Goal: Task Accomplishment & Management: Manage account settings

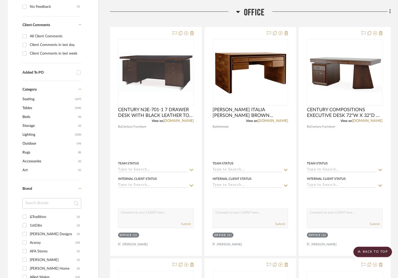
scroll to position [104, 0]
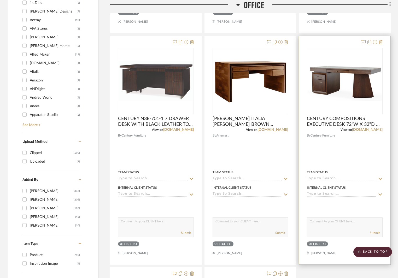
scroll to position [406, 0]
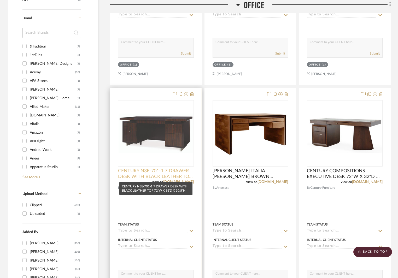
click at [153, 176] on span "CENTURY N3E-701-1 7 DRAWER DESK WITH BLACK LEATHER TOP 72"W X 36'D X 30.5"H" at bounding box center [156, 173] width 76 height 11
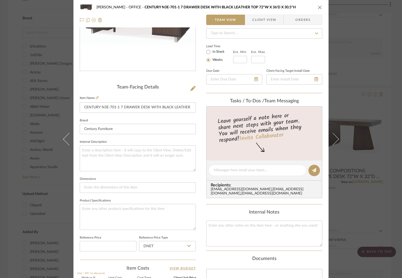
scroll to position [157, 0]
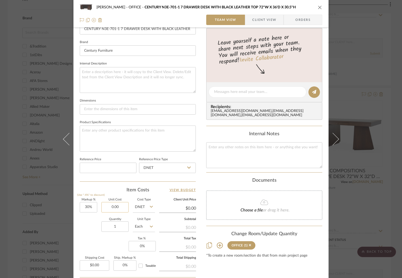
click at [114, 208] on input "0.00" at bounding box center [114, 207] width 27 height 10
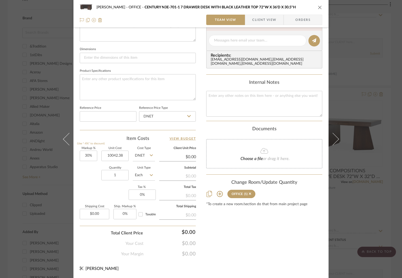
type input "$10,042.38"
click at [320, 6] on icon "close" at bounding box center [320, 7] width 4 height 4
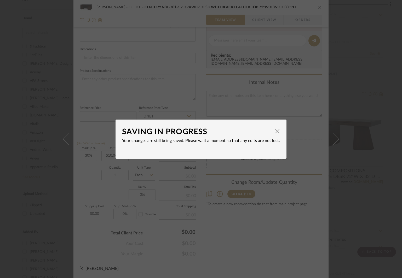
type input "$13,055.09"
click at [274, 130] on span "button" at bounding box center [277, 131] width 10 height 10
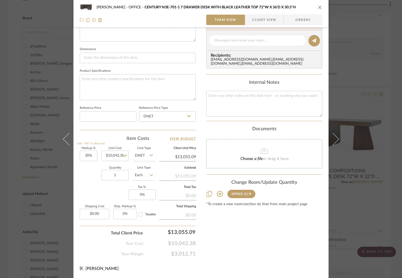
click at [318, 7] on icon "close" at bounding box center [320, 7] width 4 height 4
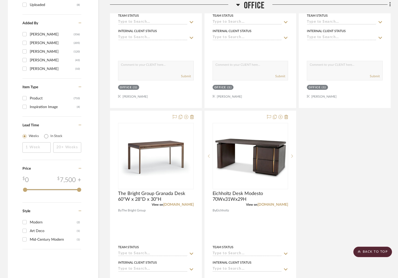
scroll to position [693, 0]
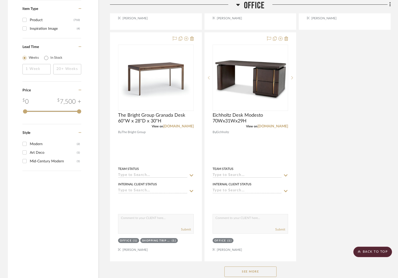
click at [255, 269] on button "See More" at bounding box center [250, 272] width 52 height 10
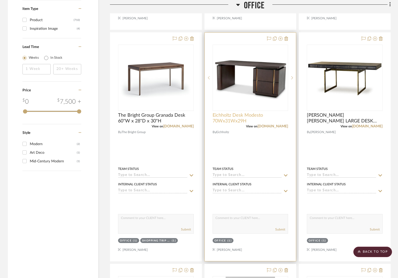
click at [250, 117] on span "Eichholtz Desk Modesto 70Wx31Wx29H" at bounding box center [251, 118] width 76 height 11
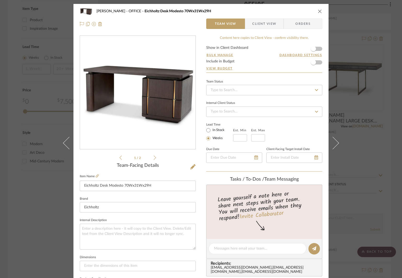
scroll to position [104, 0]
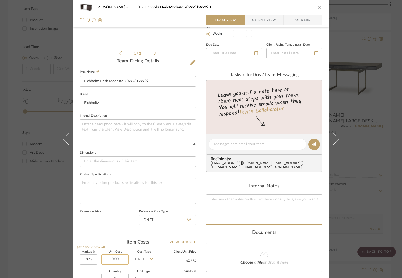
click at [115, 257] on input "0.00" at bounding box center [114, 259] width 27 height 10
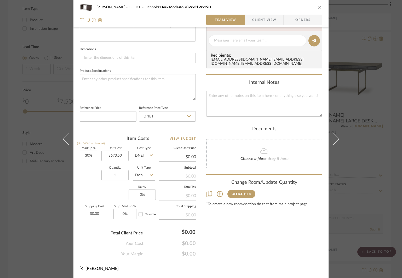
type input "$3,673.50"
click at [319, 5] on button "close" at bounding box center [319, 7] width 5 height 5
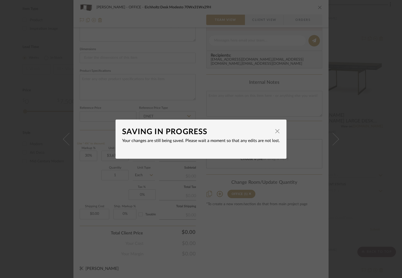
type input "$4,775.55"
click at [276, 129] on span "button" at bounding box center [277, 131] width 10 height 10
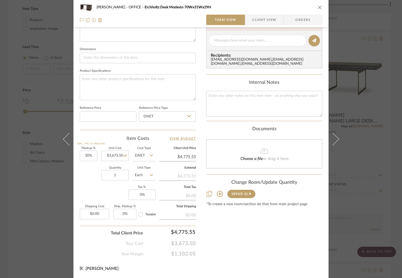
click at [320, 12] on div "Chernawsky OFFICE Eichholtz Desk Modesto 70Wx31Wx29H" at bounding box center [201, 7] width 242 height 10
click at [320, 7] on icon "close" at bounding box center [320, 7] width 4 height 4
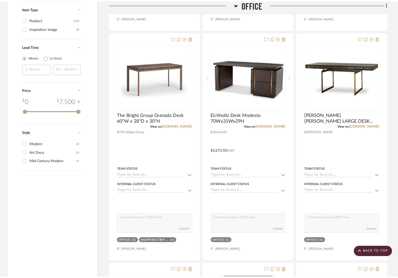
scroll to position [693, 0]
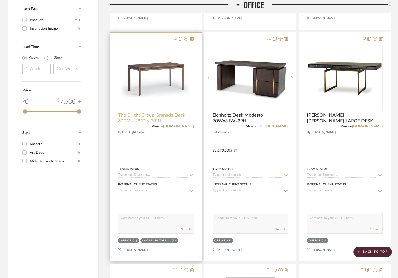
click at [166, 118] on span "The Bright Group Granada Desk 60"W x 28"D x 30"H" at bounding box center [156, 118] width 76 height 11
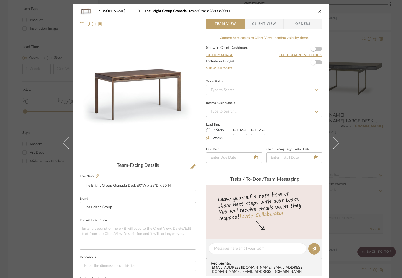
scroll to position [131, 0]
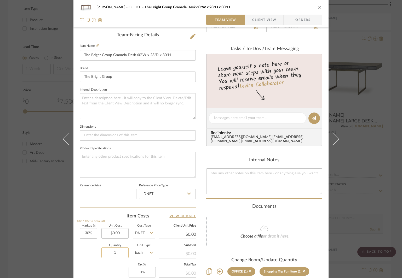
click at [118, 249] on input "1" at bounding box center [114, 253] width 27 height 10
click at [117, 231] on input "0.00" at bounding box center [114, 233] width 27 height 10
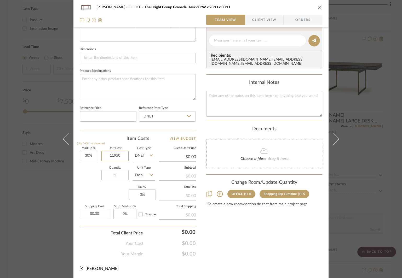
scroll to position [130, 0]
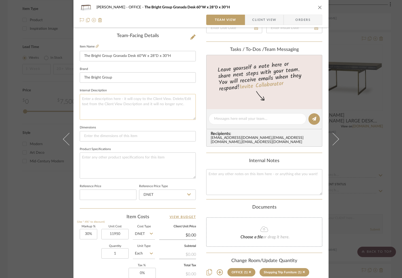
type input "$11,950.00"
click at [116, 99] on textarea at bounding box center [138, 107] width 116 height 26
type input "$15,535.00"
type textarea "Need additional COL"
click at [181, 56] on input "The Bright Group Granada Desk 60"W x 28"D x 30"H" at bounding box center [138, 56] width 116 height 10
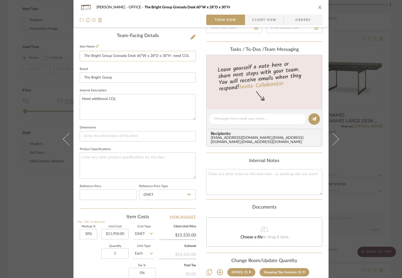
drag, startPoint x: 171, startPoint y: 55, endPoint x: 179, endPoint y: 55, distance: 8.4
click at [179, 55] on input "The Bright Group Granada Desk 60"W x 28"D x 30"H- need COL" at bounding box center [138, 56] width 116 height 10
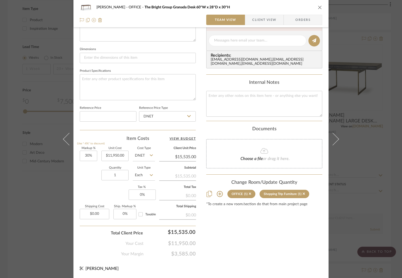
scroll to position [78, 0]
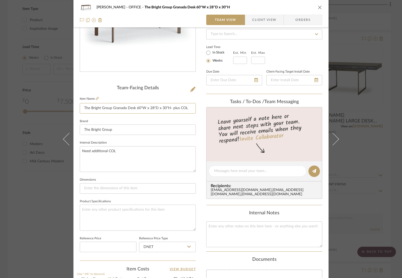
drag, startPoint x: 172, startPoint y: 108, endPoint x: 206, endPoint y: 109, distance: 34.8
click at [206, 109] on div "Chernawsky OFFICE The Bright Group Granada Desk 60"W x 28"D x 30"H Team View Cl…" at bounding box center [200, 167] width 255 height 482
type input "The Bright Group Granada Desk 60"W x 28"D x 30"H"
click at [320, 8] on div "Chernawsky OFFICE The Bright Group Granada Desk 60"W x 28"D x 30"H Team View Cl…" at bounding box center [200, 13] width 255 height 27
click at [319, 8] on icon "close" at bounding box center [320, 7] width 4 height 4
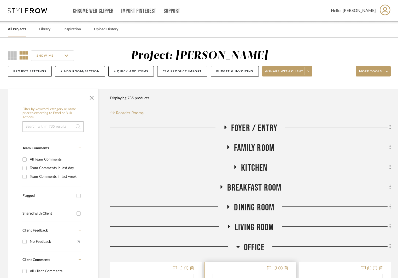
scroll to position [157, 0]
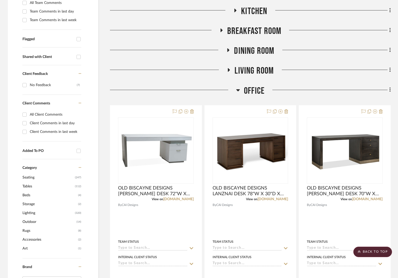
click at [237, 89] on icon at bounding box center [238, 90] width 4 height 6
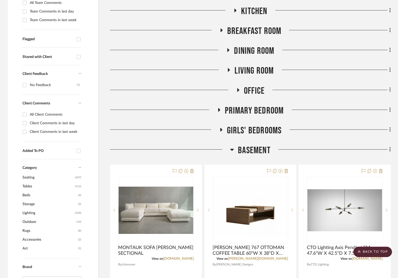
scroll to position [209, 0]
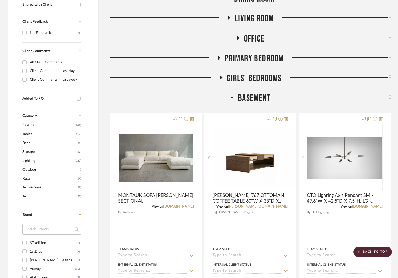
click at [232, 97] on icon at bounding box center [232, 97] width 4 height 6
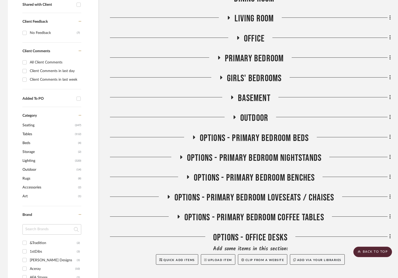
click at [233, 97] on icon at bounding box center [232, 98] width 2 height 4
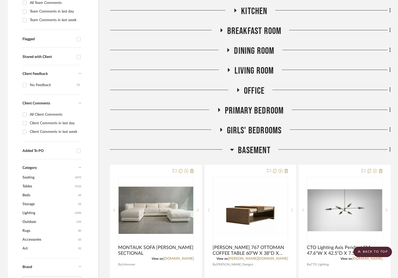
scroll to position [235, 0]
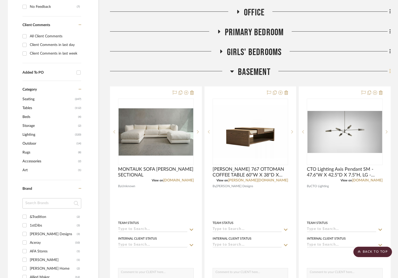
click at [389, 71] on fa-icon at bounding box center [389, 71] width 3 height 9
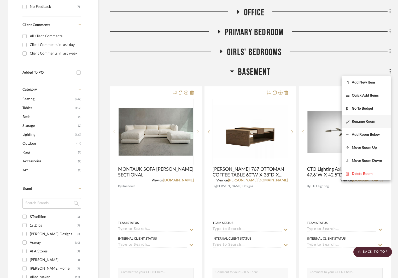
click at [364, 120] on span "Rename Room" at bounding box center [364, 122] width 24 height 4
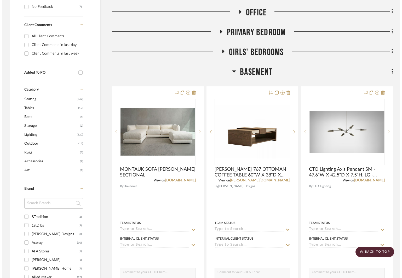
scroll to position [0, 0]
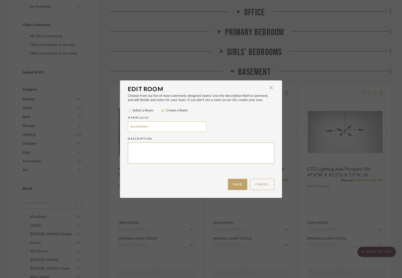
click at [153, 127] on input "BASEMENT" at bounding box center [167, 126] width 78 height 10
type input "BASEMENT HANGOUT & BAR"
click at [234, 181] on button "Save" at bounding box center [237, 184] width 19 height 11
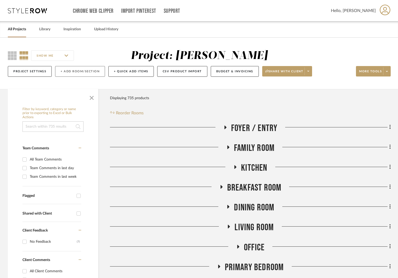
click at [69, 66] on button "+ Add Room/Section" at bounding box center [80, 71] width 50 height 11
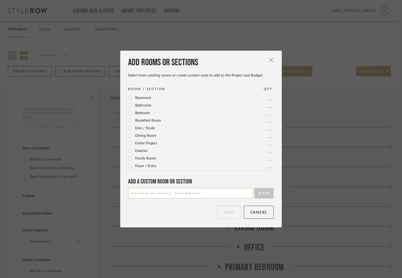
click at [162, 193] on input at bounding box center [190, 193] width 125 height 10
type input "BASEMENT - MEMORABILIA ROOM"
click at [268, 194] on button "Add" at bounding box center [263, 193] width 19 height 10
click at [227, 212] on button "Next" at bounding box center [229, 212] width 24 height 13
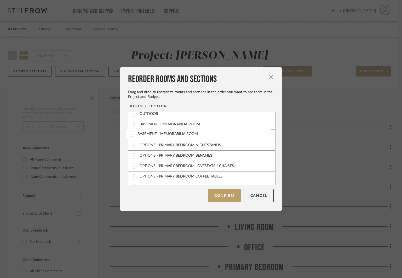
scroll to position [105, 0]
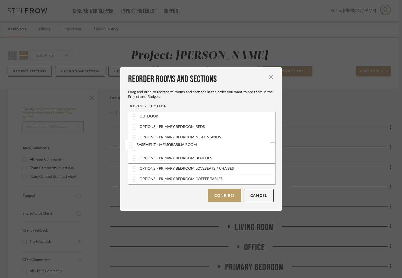
drag, startPoint x: 132, startPoint y: 180, endPoint x: 131, endPoint y: 146, distance: 34.5
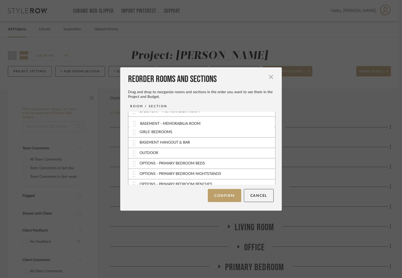
drag, startPoint x: 131, startPoint y: 148, endPoint x: 134, endPoint y: 124, distance: 24.4
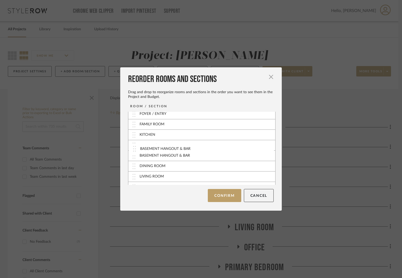
scroll to position [0, 0]
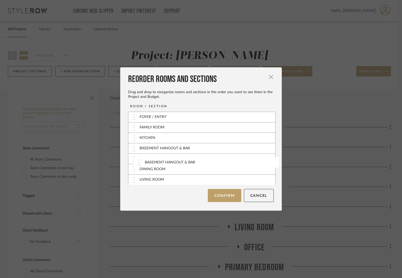
drag, startPoint x: 132, startPoint y: 128, endPoint x: 140, endPoint y: 162, distance: 34.8
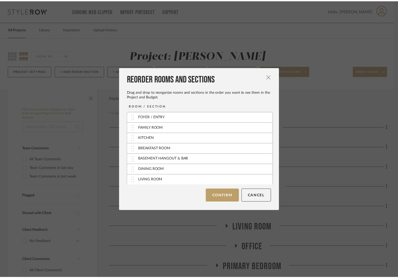
scroll to position [26, 0]
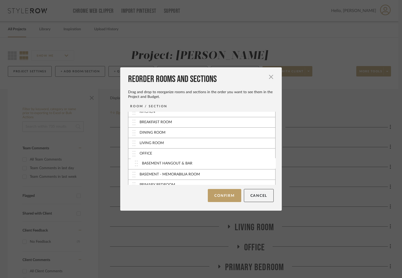
drag, startPoint x: 131, startPoint y: 134, endPoint x: 136, endPoint y: 165, distance: 31.1
click at [222, 196] on button "Confirm" at bounding box center [224, 195] width 33 height 13
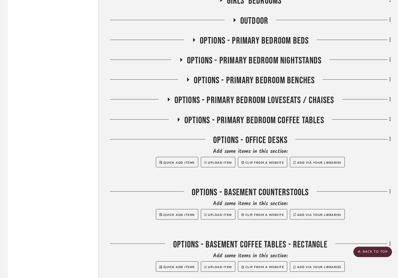
scroll to position [925, 0]
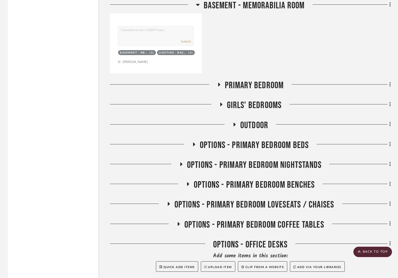
click at [194, 144] on icon at bounding box center [194, 145] width 2 height 4
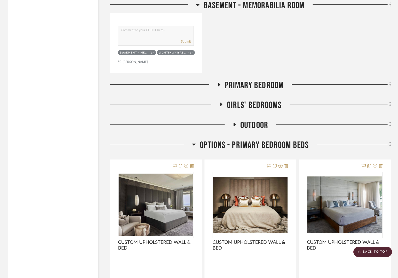
click at [194, 144] on icon at bounding box center [194, 145] width 4 height 2
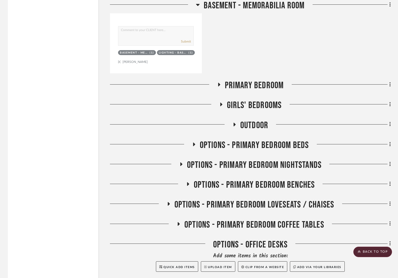
scroll to position [977, 0]
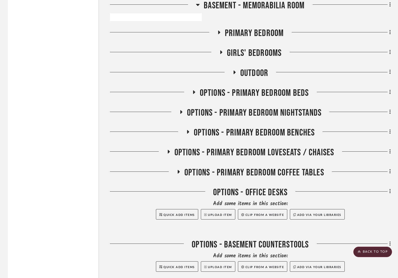
click at [215, 192] on div "OPTIONS - OFFICE DESKS" at bounding box center [250, 193] width 281 height 13
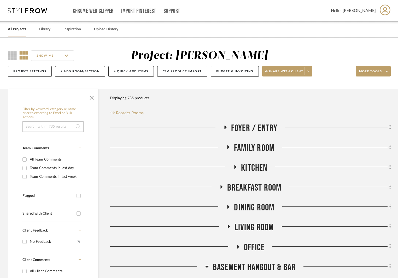
scroll to position [131, 0]
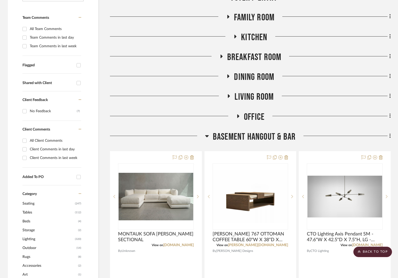
click at [236, 114] on h3 "OFFICE" at bounding box center [250, 117] width 28 height 11
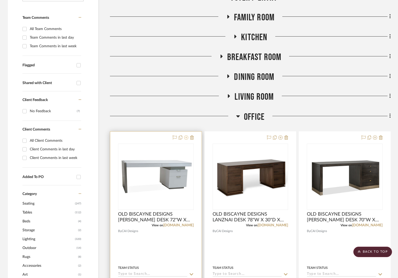
click at [186, 139] on icon at bounding box center [186, 138] width 4 height 4
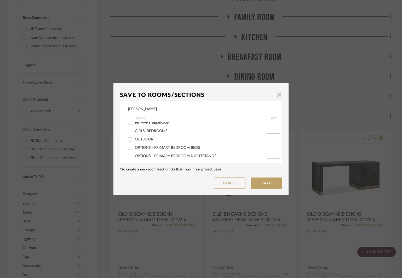
scroll to position [26, 0]
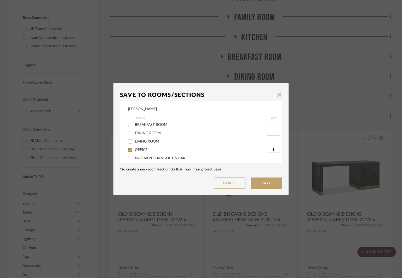
click at [141, 149] on span "OFFICE" at bounding box center [141, 150] width 13 height 4
click at [134, 149] on input "OFFICE" at bounding box center [130, 150] width 8 height 8
checkbox input "false"
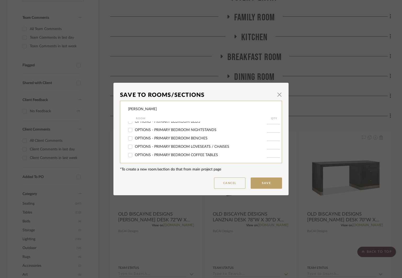
scroll to position [131, 0]
click at [168, 138] on span "OPTIONS - OFFICE DESKS" at bounding box center [157, 138] width 44 height 4
click at [134, 138] on input "OPTIONS - OFFICE DESKS" at bounding box center [130, 137] width 8 height 8
checkbox input "true"
type input "1"
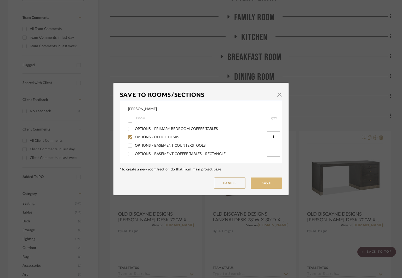
click at [268, 183] on button "Save" at bounding box center [265, 183] width 31 height 11
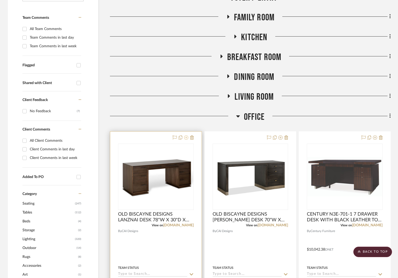
click at [186, 138] on icon at bounding box center [186, 138] width 4 height 4
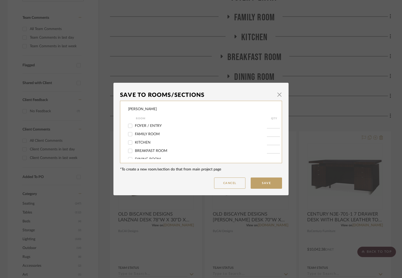
scroll to position [26, 0]
click at [142, 150] on span "OFFICE" at bounding box center [141, 150] width 13 height 4
click at [134, 150] on input "OFFICE" at bounding box center [130, 150] width 8 height 8
checkbox input "false"
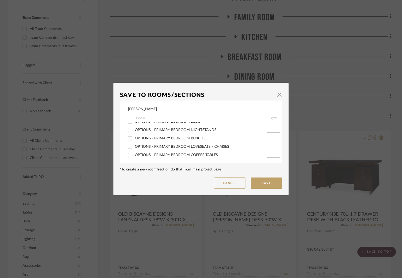
scroll to position [131, 0]
click at [161, 138] on span "OPTIONS - OFFICE DESKS" at bounding box center [157, 138] width 44 height 4
click at [134, 138] on input "OPTIONS - OFFICE DESKS" at bounding box center [130, 137] width 8 height 8
checkbox input "true"
type input "1"
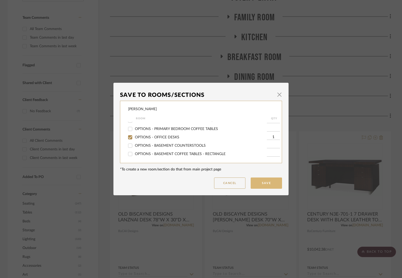
click at [257, 179] on button "Save" at bounding box center [265, 183] width 31 height 11
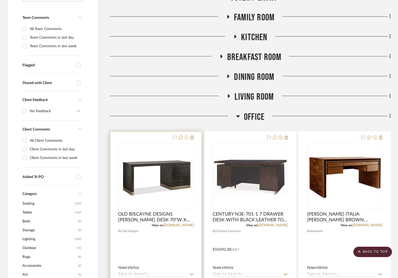
click at [186, 137] on icon at bounding box center [186, 138] width 4 height 4
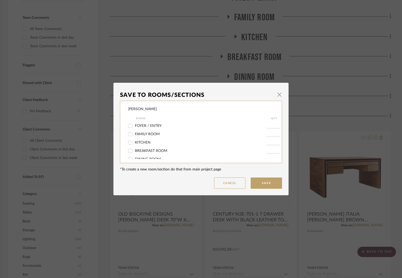
scroll to position [26, 0]
click at [142, 148] on span "OFFICE" at bounding box center [141, 150] width 13 height 4
click at [134, 148] on input "OFFICE" at bounding box center [130, 150] width 8 height 8
checkbox input "false"
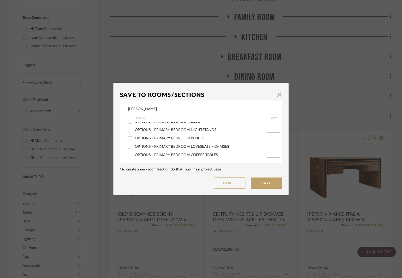
scroll to position [131, 0]
click at [155, 137] on span "OPTIONS - OFFICE DESKS" at bounding box center [157, 138] width 44 height 4
click at [134, 137] on input "OPTIONS - OFFICE DESKS" at bounding box center [130, 137] width 8 height 8
checkbox input "true"
type input "1"
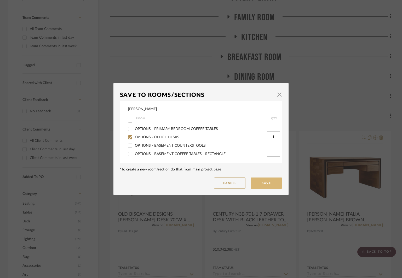
click at [267, 186] on button "Save" at bounding box center [265, 183] width 31 height 11
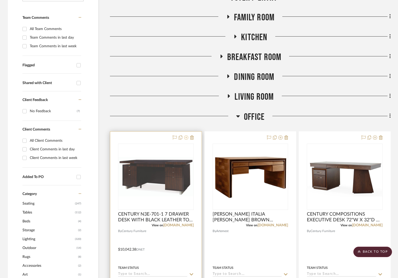
click at [186, 138] on icon at bounding box center [186, 138] width 4 height 4
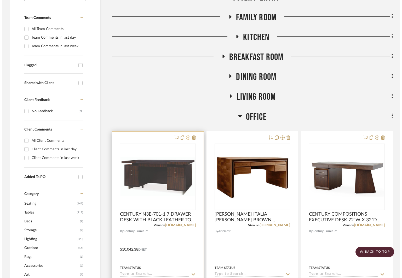
scroll to position [0, 0]
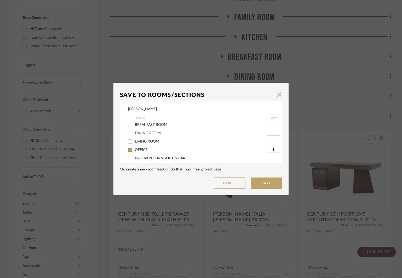
click at [143, 148] on span "OFFICE" at bounding box center [141, 150] width 13 height 4
click at [134, 148] on input "OFFICE" at bounding box center [130, 150] width 8 height 8
checkbox input "false"
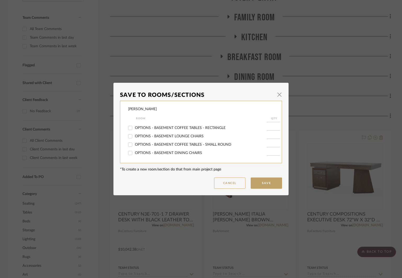
scroll to position [131, 0]
click at [162, 136] on span "OPTIONS - OFFICE DESKS" at bounding box center [157, 138] width 44 height 4
click at [134, 136] on input "OPTIONS - OFFICE DESKS" at bounding box center [130, 137] width 8 height 8
checkbox input "true"
type input "1"
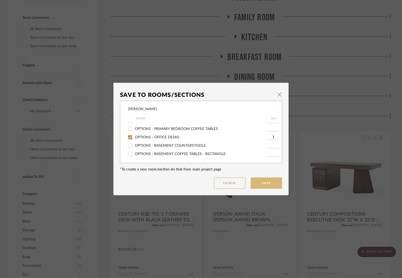
click at [270, 183] on button "Save" at bounding box center [265, 183] width 31 height 11
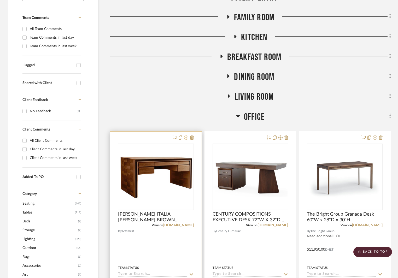
click at [187, 139] on icon at bounding box center [186, 138] width 4 height 4
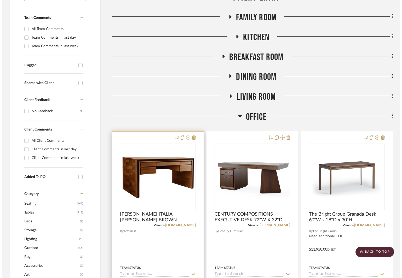
scroll to position [0, 0]
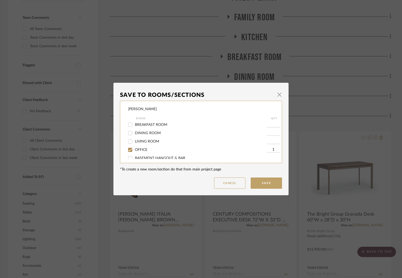
click at [138, 150] on span "OFFICE" at bounding box center [141, 150] width 13 height 4
click at [134, 150] on input "OFFICE" at bounding box center [130, 150] width 8 height 8
checkbox input "false"
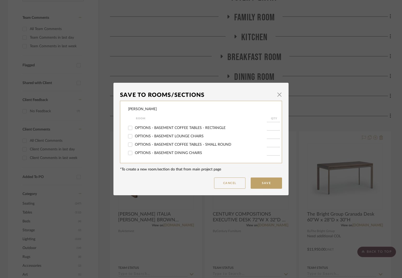
scroll to position [131, 0]
click at [162, 138] on span "OPTIONS - OFFICE DESKS" at bounding box center [157, 138] width 44 height 4
click at [134, 138] on input "OPTIONS - OFFICE DESKS" at bounding box center [130, 137] width 8 height 8
checkbox input "true"
type input "1"
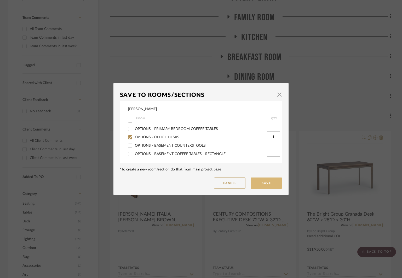
click at [257, 180] on button "Save" at bounding box center [265, 183] width 31 height 11
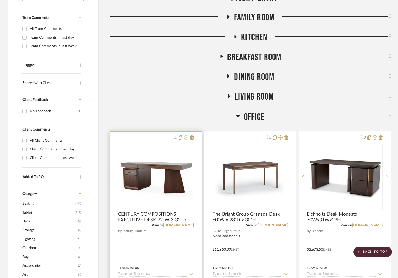
click at [185, 138] on icon at bounding box center [186, 138] width 4 height 4
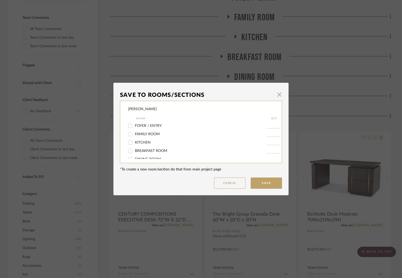
scroll to position [26, 0]
click at [142, 148] on span "OFFICE" at bounding box center [141, 150] width 13 height 4
click at [134, 148] on input "OFFICE" at bounding box center [130, 150] width 8 height 8
checkbox input "false"
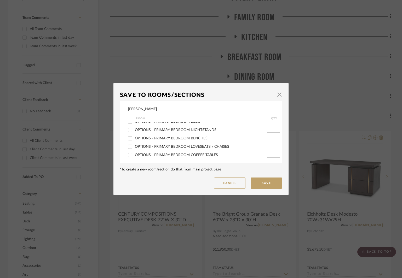
scroll to position [131, 0]
click at [162, 136] on span "OPTIONS - OFFICE DESKS" at bounding box center [157, 138] width 44 height 4
click at [134, 136] on input "OPTIONS - OFFICE DESKS" at bounding box center [130, 137] width 8 height 8
checkbox input "true"
type input "1"
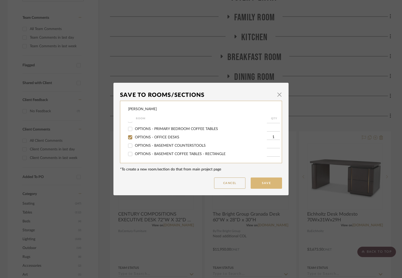
click at [274, 181] on button "Save" at bounding box center [265, 183] width 31 height 11
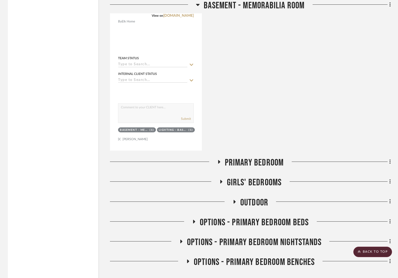
scroll to position [1671, 0]
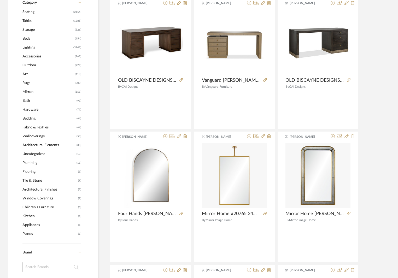
scroll to position [183, 0]
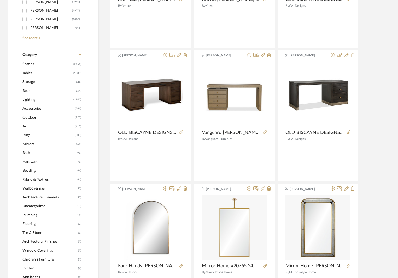
click at [31, 73] on span "Tables" at bounding box center [47, 73] width 50 height 9
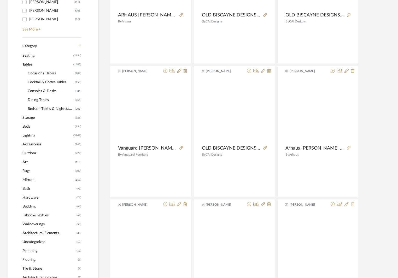
scroll to position [182, 0]
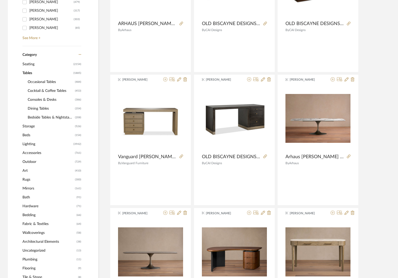
click at [30, 127] on span "Storage" at bounding box center [47, 126] width 51 height 9
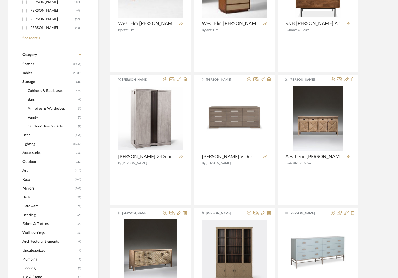
scroll to position [191, 0]
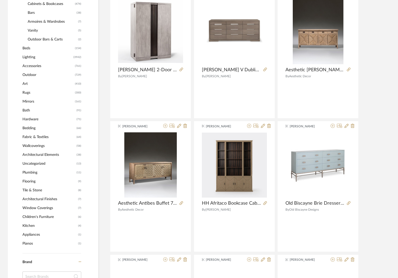
scroll to position [217, 0]
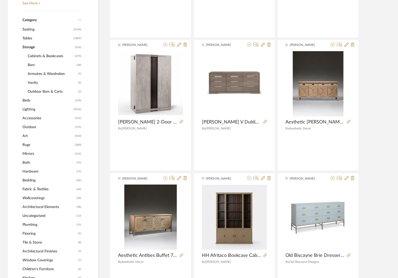
click at [30, 39] on span "Tables" at bounding box center [47, 38] width 50 height 9
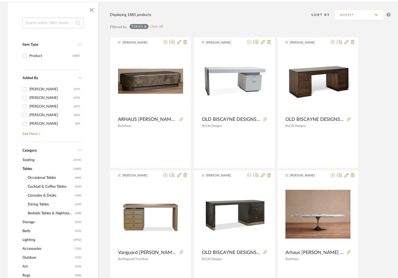
scroll to position [138, 0]
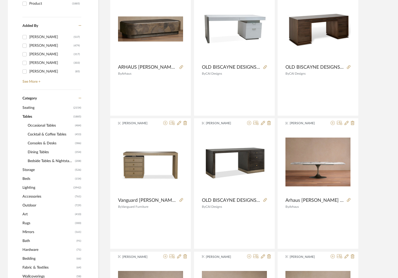
click at [32, 169] on span "Storage" at bounding box center [47, 170] width 51 height 9
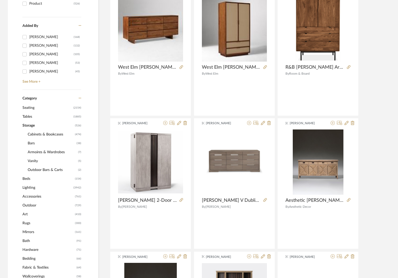
scroll to position [60, 0]
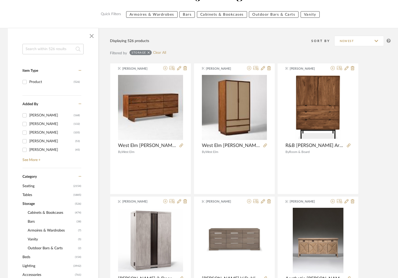
click at [30, 195] on span "Tables" at bounding box center [47, 195] width 50 height 9
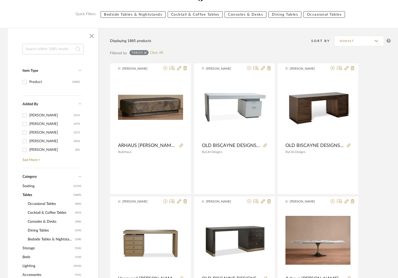
click at [50, 220] on span "Consoles & Desks" at bounding box center [51, 221] width 46 height 9
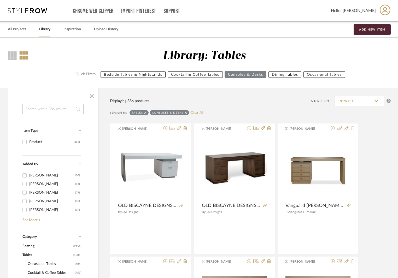
scroll to position [131, 0]
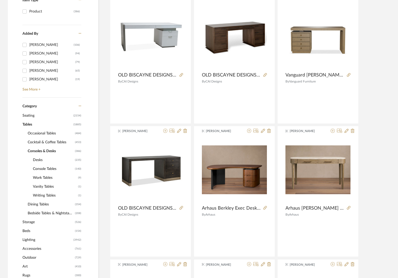
click at [43, 142] on span "Cocktail & Coffee Tables" at bounding box center [51, 142] width 46 height 9
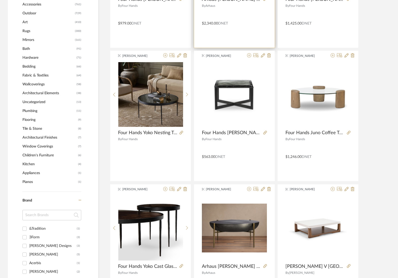
scroll to position [392, 0]
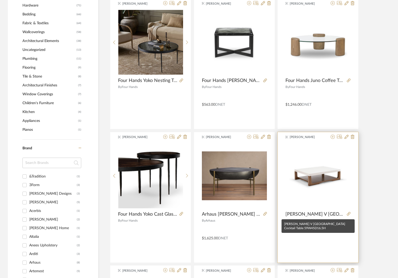
click at [314, 214] on span "Erinn V Dublin Cocktail Table 59W45D16.5H" at bounding box center [314, 215] width 59 height 6
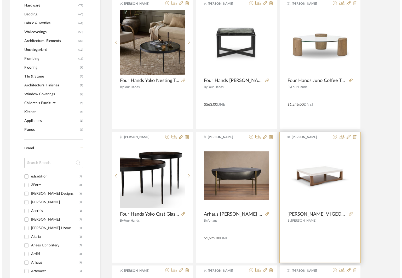
scroll to position [0, 0]
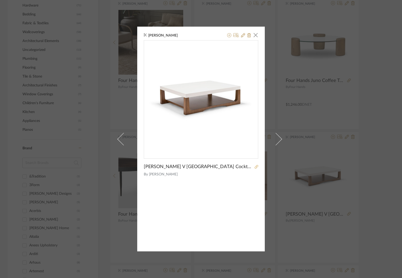
click at [254, 166] on icon at bounding box center [256, 167] width 4 height 4
click at [252, 36] on span "button" at bounding box center [255, 35] width 10 height 10
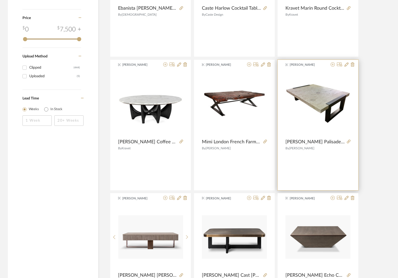
scroll to position [783, 0]
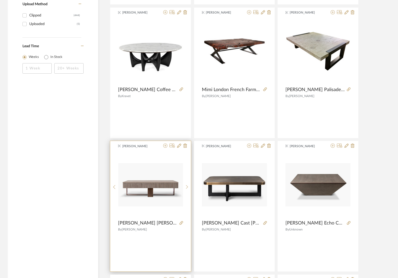
click at [153, 220] on div "Kathryn Sears Ben Soleimani Durham Coffee Table 55"W x 32"D x 15"H By Ben Solei…" at bounding box center [150, 206] width 81 height 131
click at [160, 222] on span "Ben Soleimani Durham Coffee Table 55"W x 32"D x 15"H" at bounding box center [147, 223] width 59 height 6
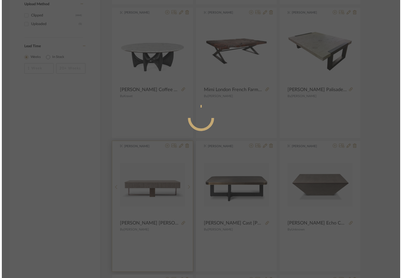
scroll to position [0, 0]
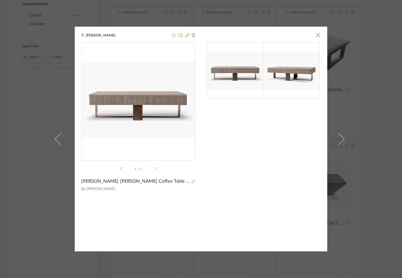
click at [154, 168] on icon at bounding box center [155, 169] width 2 height 5
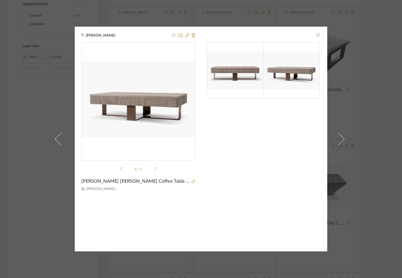
click at [317, 34] on span "button" at bounding box center [318, 35] width 10 height 10
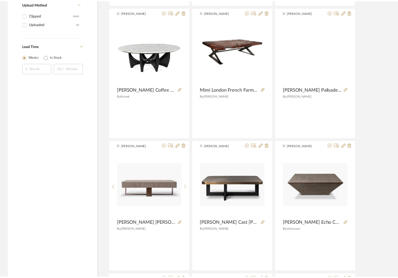
scroll to position [783, 0]
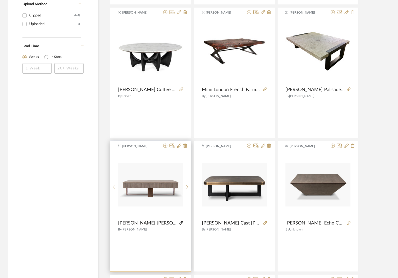
click at [181, 224] on icon at bounding box center [181, 223] width 4 height 4
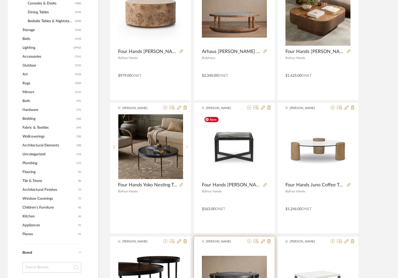
scroll to position [444, 0]
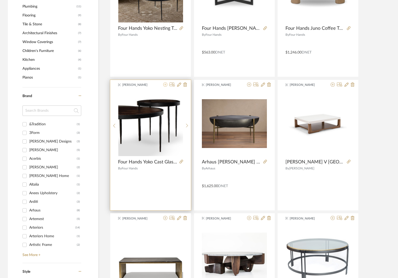
click at [165, 84] on icon at bounding box center [165, 85] width 4 height 4
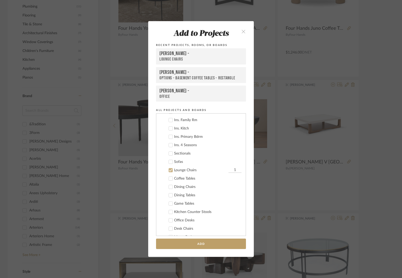
scroll to position [0, 0]
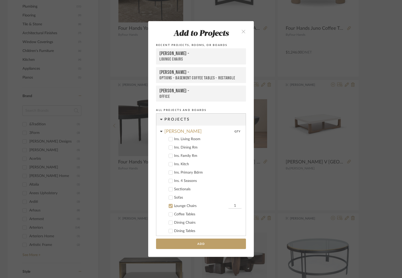
click at [169, 205] on icon at bounding box center [171, 206] width 4 height 4
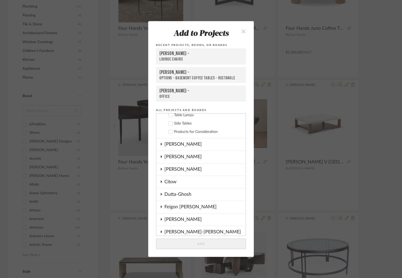
scroll to position [209, 0]
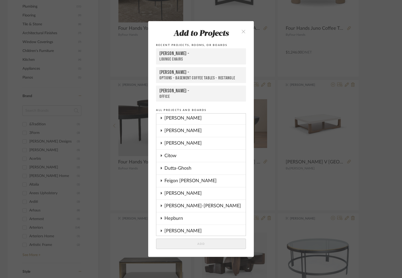
click at [178, 142] on div "[PERSON_NAME]" at bounding box center [204, 143] width 81 height 12
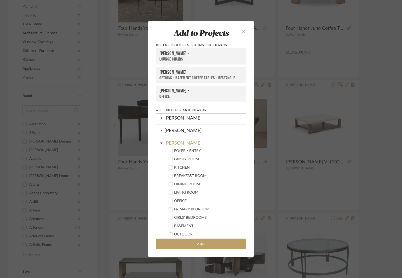
scroll to position [313, 0]
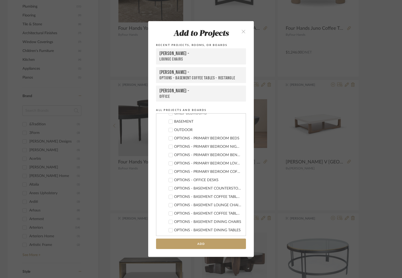
click at [218, 197] on div "OPTIONS - BASEMENT COFFEE TABLES - RECTANGLE" at bounding box center [207, 197] width 67 height 4
click at [215, 243] on button "Add" at bounding box center [201, 244] width 90 height 11
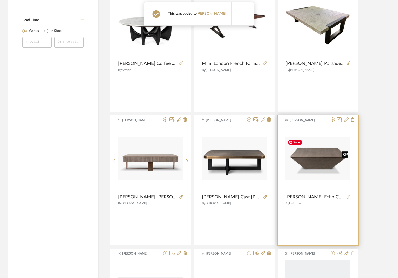
scroll to position [914, 0]
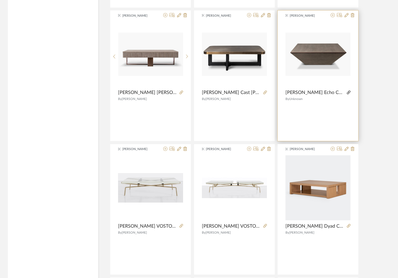
click at [349, 92] on icon at bounding box center [349, 93] width 4 height 4
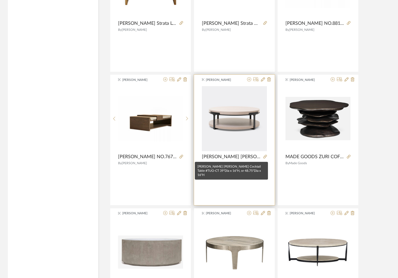
scroll to position [1501, 0]
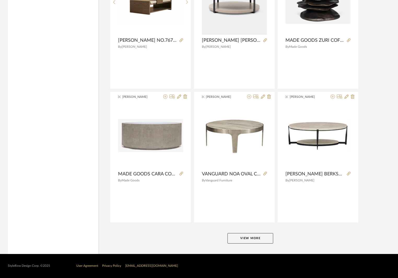
click at [260, 239] on button "View More" at bounding box center [250, 238] width 46 height 10
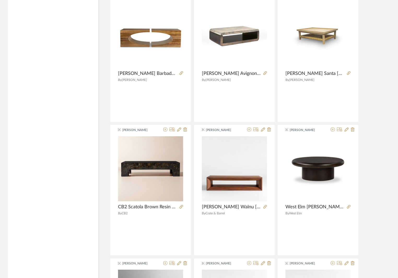
scroll to position [2806, 0]
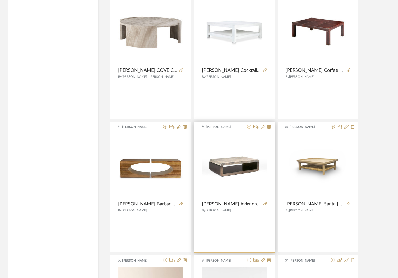
click at [249, 125] on icon at bounding box center [249, 127] width 4 height 4
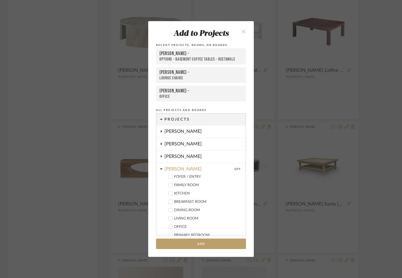
scroll to position [209, 0]
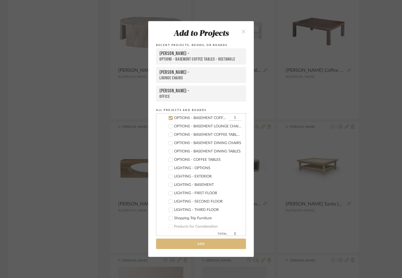
click at [210, 243] on button "Add" at bounding box center [201, 244] width 90 height 11
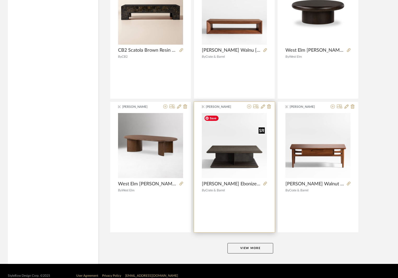
scroll to position [3104, 0]
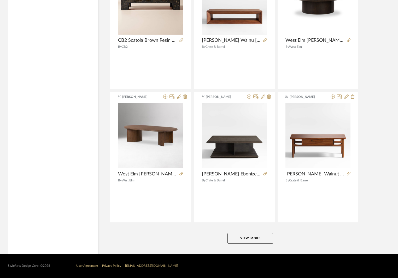
drag, startPoint x: 253, startPoint y: 236, endPoint x: 261, endPoint y: 231, distance: 10.1
click at [252, 236] on button "View More" at bounding box center [250, 238] width 46 height 10
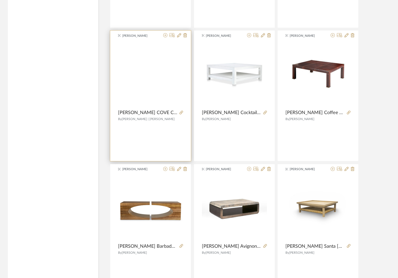
scroll to position [2686, 0]
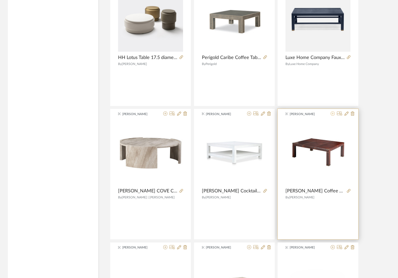
click at [332, 113] on icon at bounding box center [333, 114] width 4 height 4
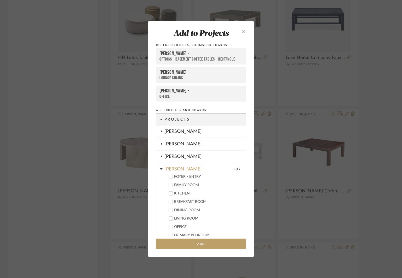
scroll to position [209, 0]
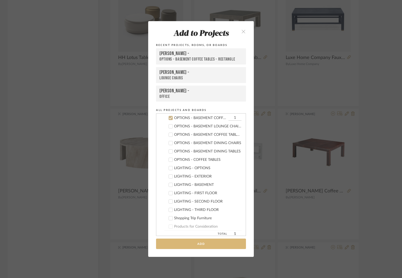
click at [211, 245] on button "Add" at bounding box center [201, 244] width 90 height 11
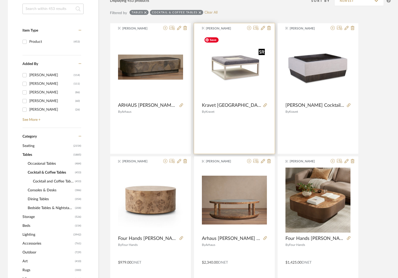
scroll to position [0, 0]
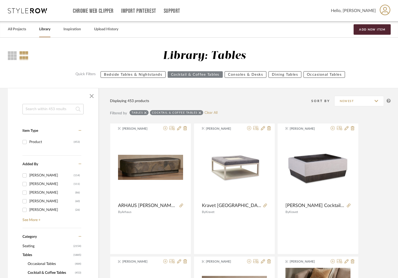
click at [60, 110] on input at bounding box center [52, 109] width 61 height 10
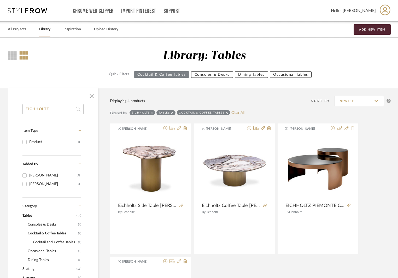
type input "EICHHOLTZ"
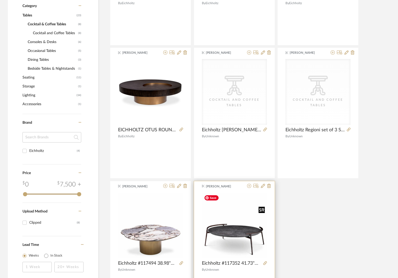
scroll to position [261, 0]
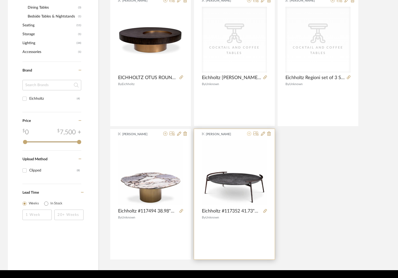
click at [248, 134] on icon at bounding box center [249, 134] width 4 height 4
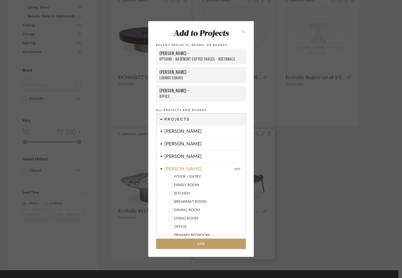
scroll to position [209, 0]
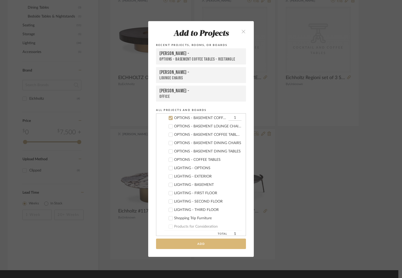
click at [215, 243] on button "Add" at bounding box center [201, 244] width 90 height 11
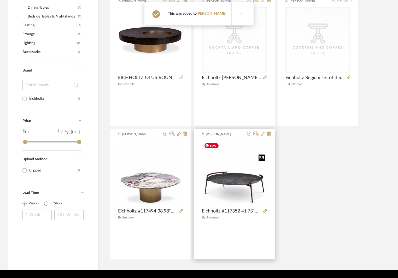
scroll to position [157, 0]
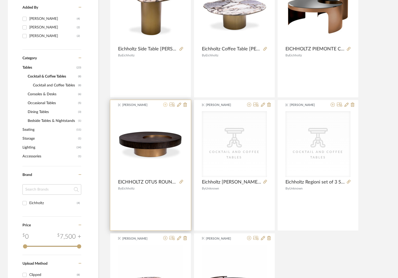
click at [165, 105] on icon at bounding box center [165, 105] width 4 height 4
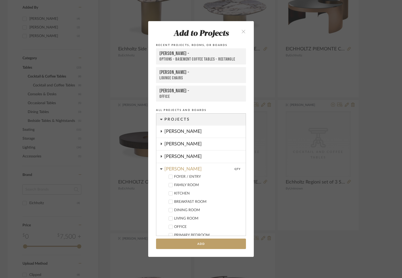
scroll to position [209, 0]
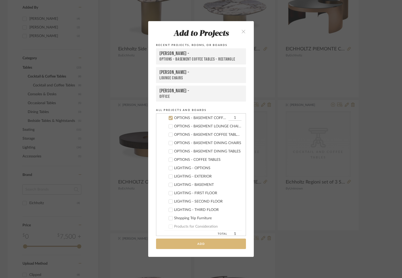
click at [218, 242] on button "Add" at bounding box center [201, 244] width 90 height 11
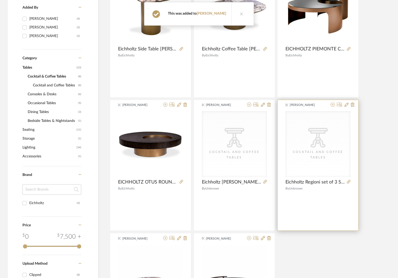
scroll to position [26, 0]
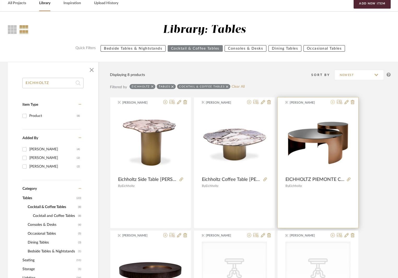
click at [333, 102] on icon at bounding box center [333, 102] width 4 height 4
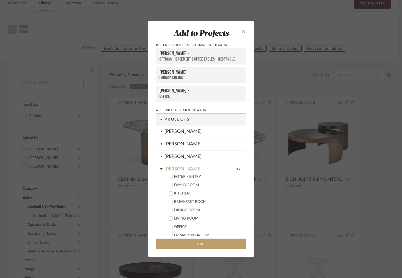
scroll to position [209, 0]
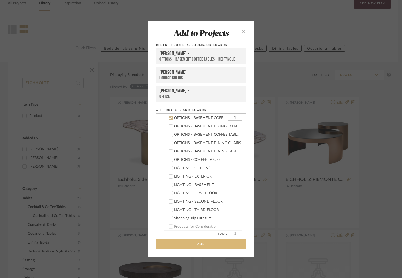
click at [220, 243] on button "Add" at bounding box center [201, 244] width 90 height 11
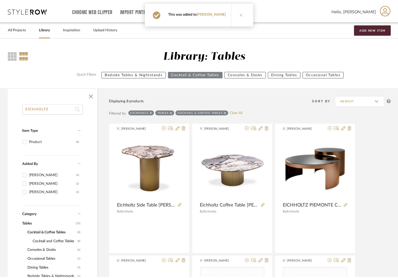
scroll to position [26, 0]
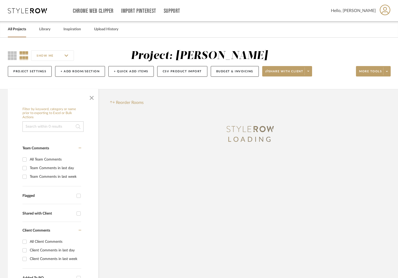
scroll to position [118, 0]
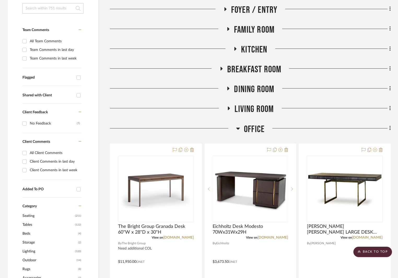
click at [238, 127] on icon at bounding box center [238, 128] width 4 height 6
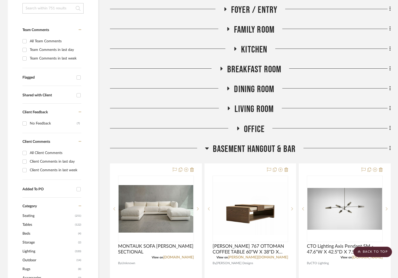
scroll to position [144, 0]
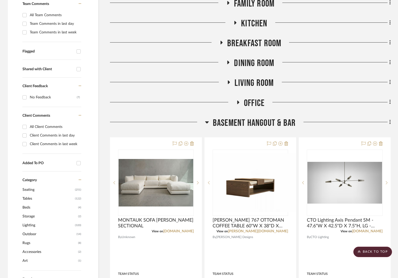
click at [207, 121] on icon at bounding box center [207, 122] width 4 height 6
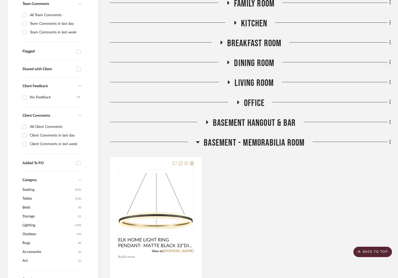
click at [199, 141] on icon at bounding box center [198, 142] width 4 height 2
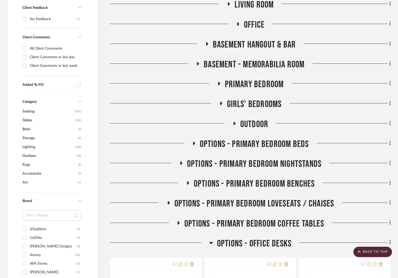
scroll to position [249, 0]
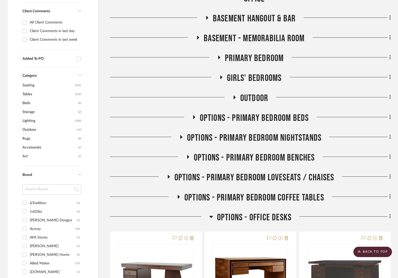
click at [211, 216] on icon at bounding box center [211, 217] width 4 height 6
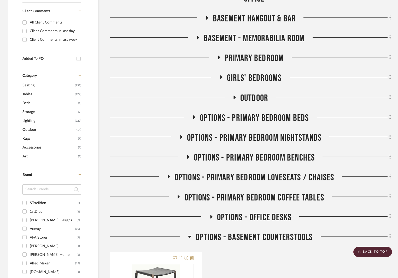
scroll to position [301, 0]
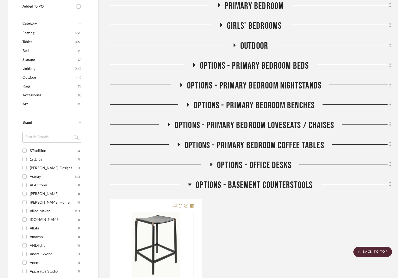
click at [191, 184] on icon at bounding box center [190, 185] width 4 height 2
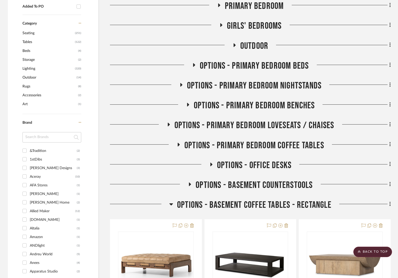
scroll to position [327, 0]
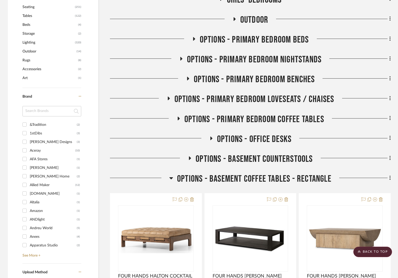
click at [168, 178] on div at bounding box center [139, 179] width 59 height 13
click at [170, 179] on icon at bounding box center [171, 178] width 4 height 6
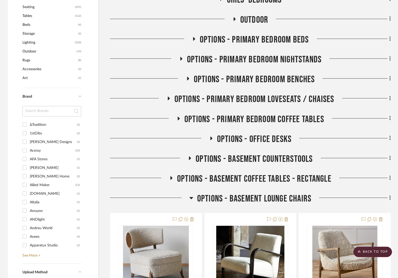
click at [191, 197] on icon at bounding box center [191, 198] width 4 height 2
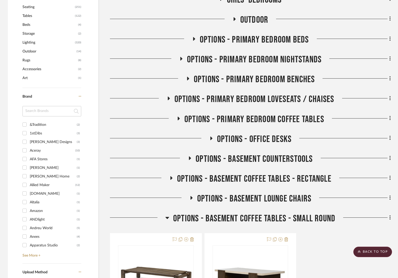
scroll to position [406, 0]
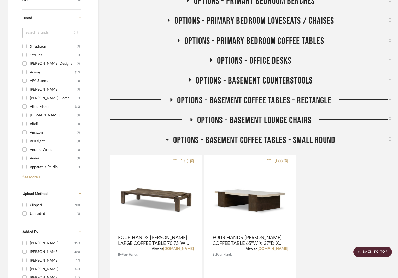
click at [165, 139] on icon at bounding box center [167, 140] width 4 height 2
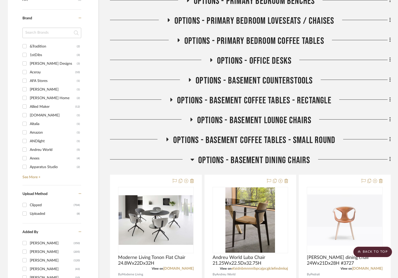
scroll to position [458, 0]
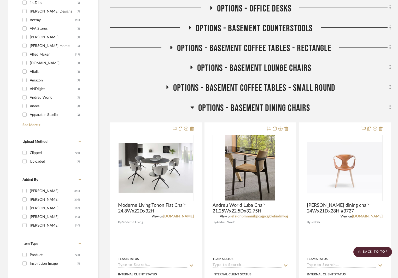
click at [192, 108] on icon at bounding box center [193, 108] width 4 height 2
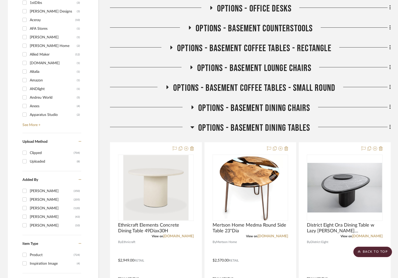
click at [193, 127] on icon at bounding box center [193, 127] width 4 height 2
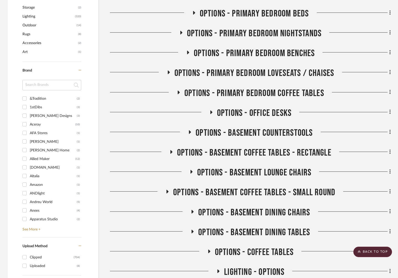
scroll to position [406, 0]
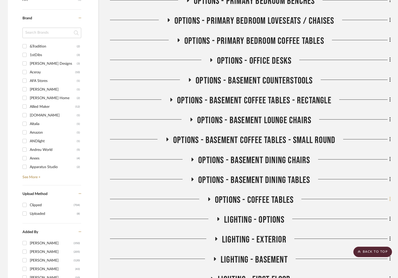
click at [390, 197] on icon at bounding box center [389, 199] width 1 height 4
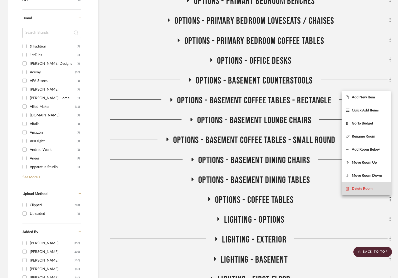
click at [359, 186] on button "Delete Room" at bounding box center [366, 188] width 49 height 13
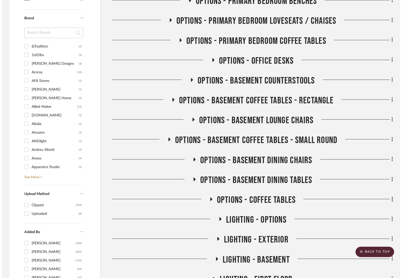
scroll to position [0, 0]
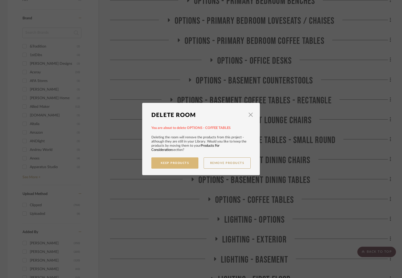
click at [186, 163] on button "Keep Products" at bounding box center [174, 162] width 47 height 11
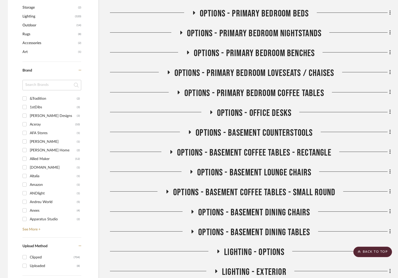
scroll to position [327, 0]
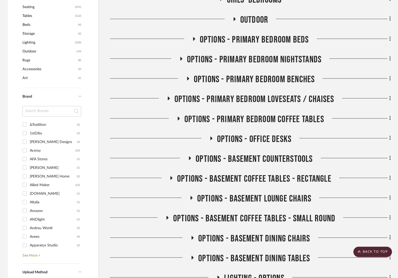
click at [165, 218] on icon at bounding box center [167, 218] width 6 height 4
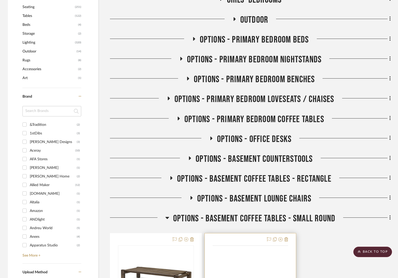
scroll to position [432, 0]
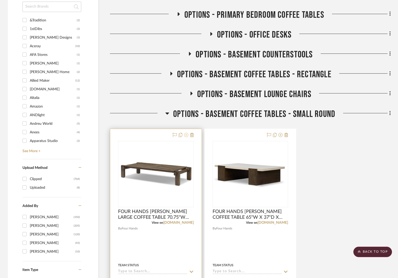
click at [186, 135] on icon at bounding box center [186, 135] width 4 height 4
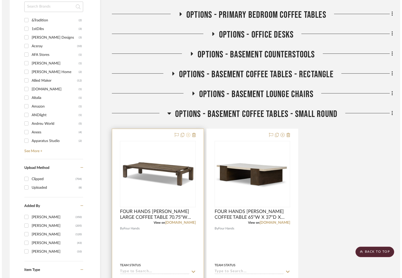
scroll to position [0, 0]
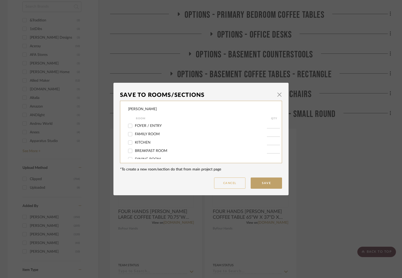
click at [230, 182] on button "Cancel" at bounding box center [229, 183] width 31 height 11
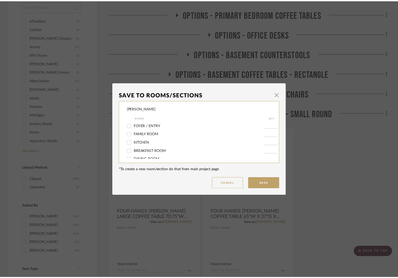
scroll to position [432, 0]
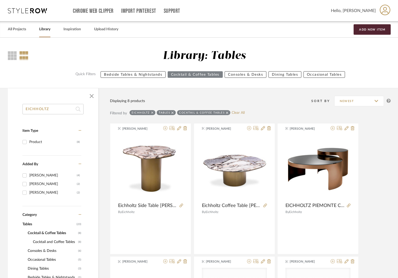
drag, startPoint x: 50, startPoint y: 110, endPoint x: 22, endPoint y: 107, distance: 28.1
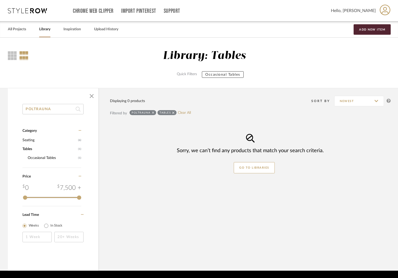
drag, startPoint x: 54, startPoint y: 109, endPoint x: 15, endPoint y: 107, distance: 39.0
click at [15, 107] on div "POLTRAUNA Category Seating (6) Tables (1) Occasional Tables (1) Price 0 7,500 +…" at bounding box center [53, 180] width 90 height 152
type input "FRAU"
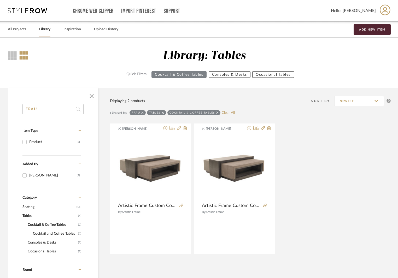
click at [45, 28] on link "Library" at bounding box center [44, 29] width 11 height 7
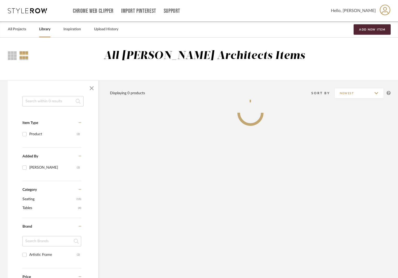
click at [57, 100] on input at bounding box center [52, 101] width 61 height 10
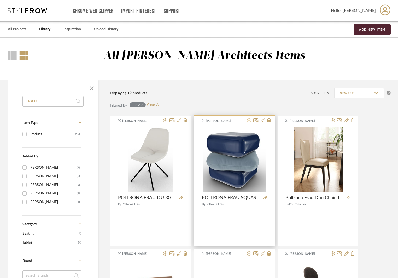
click at [248, 121] on icon at bounding box center [249, 120] width 4 height 4
click at [249, 120] on icon at bounding box center [249, 120] width 4 height 4
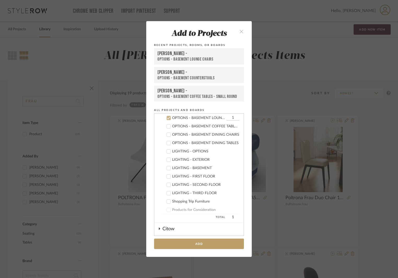
scroll to position [174, 0]
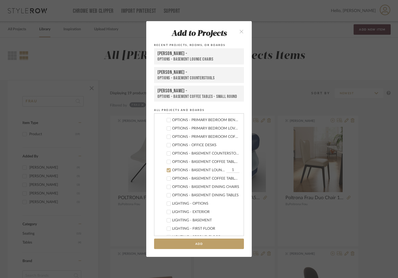
click at [165, 168] on label "OPTIONS - BASEMENT LOUNGE CHAIRS 1" at bounding box center [200, 170] width 77 height 5
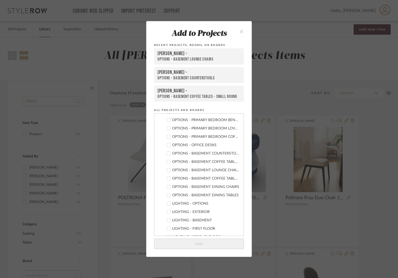
click at [167, 178] on icon at bounding box center [169, 179] width 4 height 4
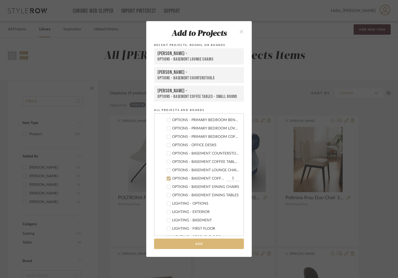
click at [203, 245] on button "Add" at bounding box center [199, 244] width 90 height 11
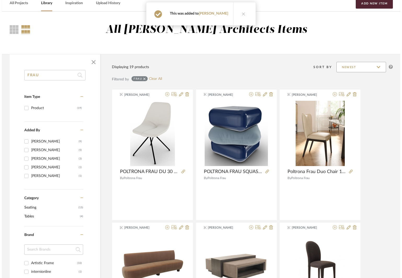
scroll to position [0, 0]
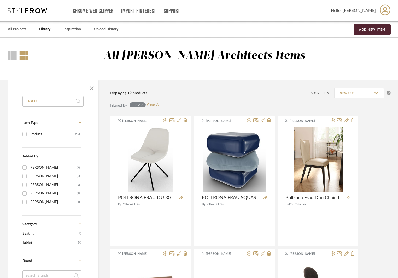
drag, startPoint x: 51, startPoint y: 102, endPoint x: 22, endPoint y: 88, distance: 32.2
click at [11, 100] on div "FRAU Item Type Product (19) Added By [PERSON_NAME] (9) [PERSON_NAME] (5) [PERSO…" at bounding box center [53, 273] width 90 height 354
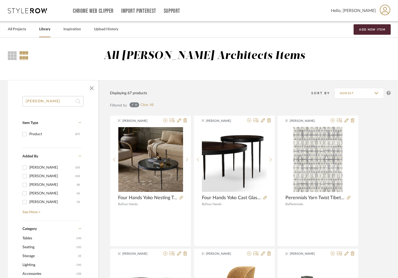
type input "[PERSON_NAME]"
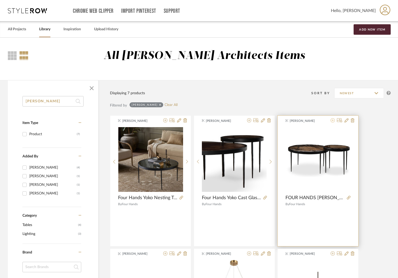
click at [333, 121] on icon at bounding box center [333, 120] width 4 height 4
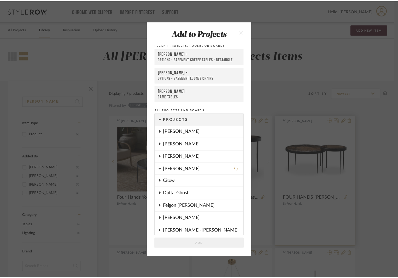
scroll to position [218, 0]
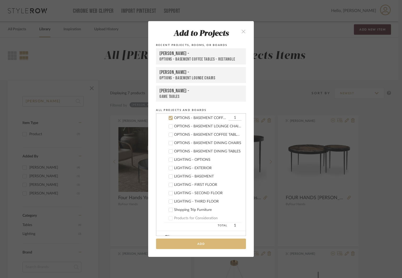
click at [214, 243] on button "Add" at bounding box center [201, 244] width 90 height 11
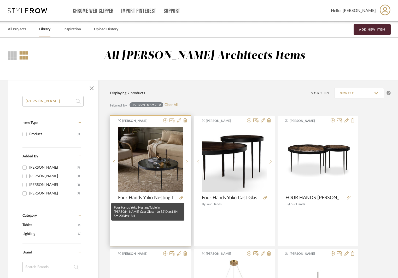
scroll to position [26, 0]
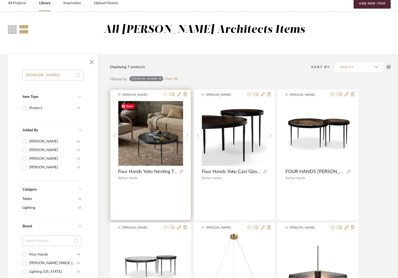
click at [163, 96] on icon at bounding box center [165, 94] width 4 height 4
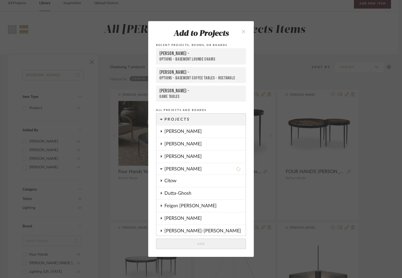
scroll to position [226, 0]
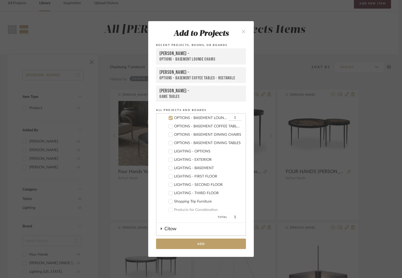
click at [207, 126] on div "OPTIONS - BASEMENT COFFEE TABLES - SMALL ROUND" at bounding box center [207, 126] width 67 height 4
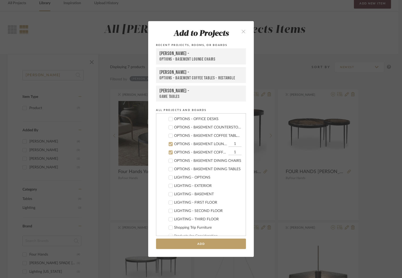
click at [179, 145] on div "OPTIONS - BASEMENT LOUNGE CHAIRS" at bounding box center [200, 144] width 53 height 4
click at [211, 244] on button "Add" at bounding box center [201, 244] width 90 height 11
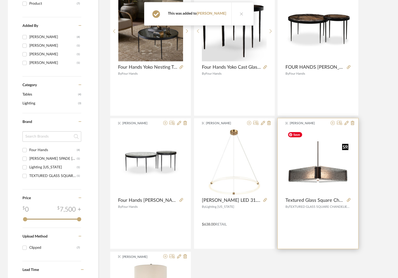
scroll to position [0, 0]
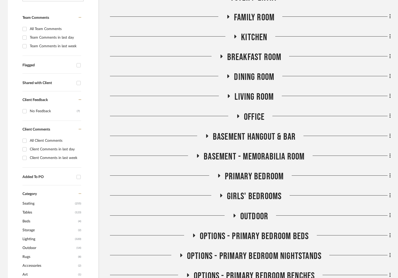
scroll to position [209, 0]
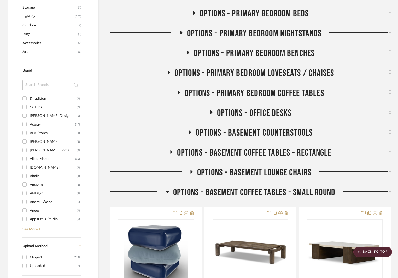
scroll to position [432, 0]
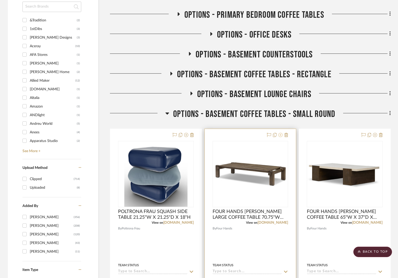
click at [282, 135] on icon at bounding box center [280, 135] width 4 height 4
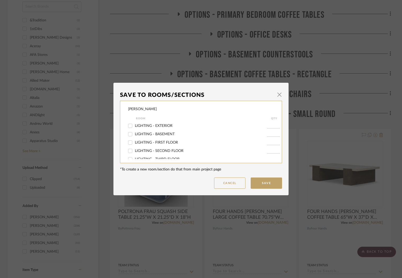
scroll to position [157, 0]
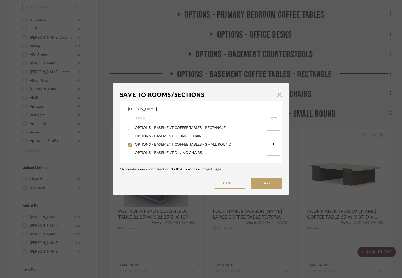
click at [166, 126] on span "OPTIONS - BASEMENT COFFEE TABLES - RECTANGLE" at bounding box center [180, 128] width 91 height 4
click at [134, 126] on input "OPTIONS - BASEMENT COFFEE TABLES - RECTANGLE" at bounding box center [130, 128] width 8 height 8
checkbox input "true"
type input "1"
click at [169, 145] on span "OPTIONS - BASEMENT COFFEE TABLES - SMALL ROUND" at bounding box center [183, 145] width 96 height 4
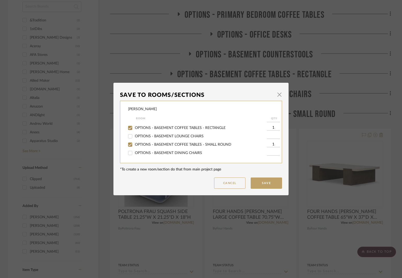
click at [134, 145] on input "OPTIONS - BASEMENT COFFEE TABLES - SMALL ROUND" at bounding box center [130, 145] width 8 height 8
checkbox input "false"
click at [264, 183] on button "Save" at bounding box center [265, 183] width 31 height 11
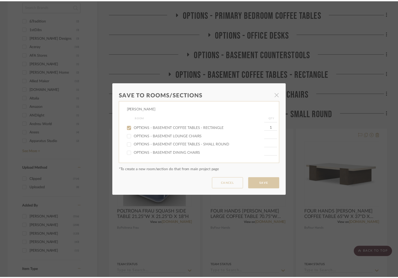
scroll to position [432, 0]
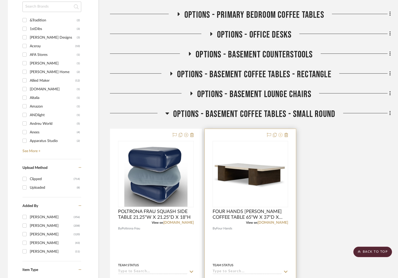
click at [282, 136] on icon at bounding box center [280, 135] width 4 height 4
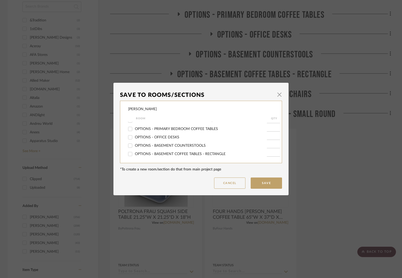
scroll to position [157, 0]
click at [141, 128] on span "OPTIONS - BASEMENT COFFEE TABLES - RECTANGLE" at bounding box center [180, 128] width 91 height 4
click at [134, 128] on input "OPTIONS - BASEMENT COFFEE TABLES - RECTANGLE" at bounding box center [130, 128] width 8 height 8
checkbox input "true"
type input "1"
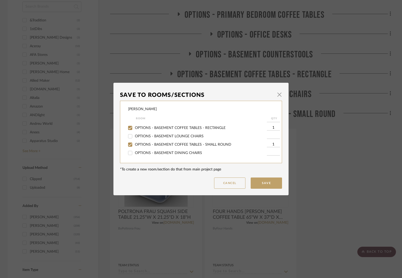
click at [130, 144] on input "OPTIONS - BASEMENT COFFEE TABLES - SMALL ROUND" at bounding box center [130, 145] width 8 height 8
checkbox input "false"
click at [260, 181] on button "Save" at bounding box center [265, 183] width 31 height 11
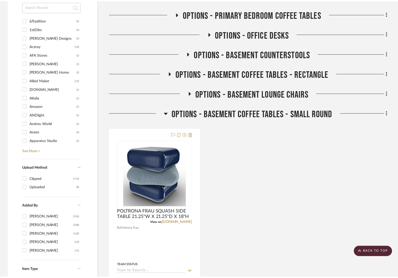
scroll to position [432, 0]
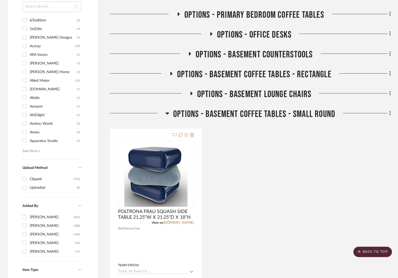
click at [173, 75] on icon at bounding box center [171, 74] width 6 height 4
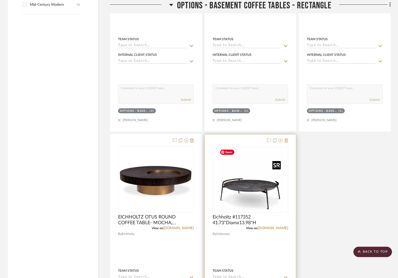
scroll to position [980, 0]
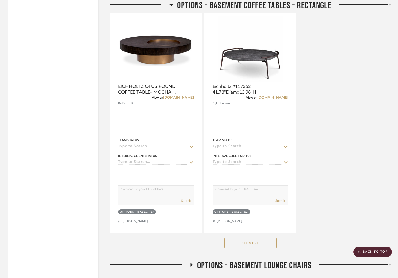
click at [262, 240] on button "See More" at bounding box center [250, 243] width 52 height 10
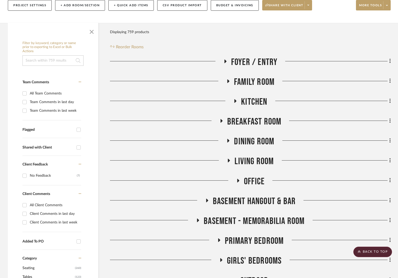
scroll to position [249, 0]
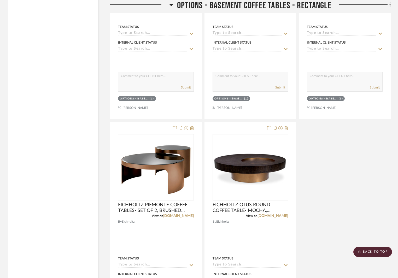
scroll to position [992, 0]
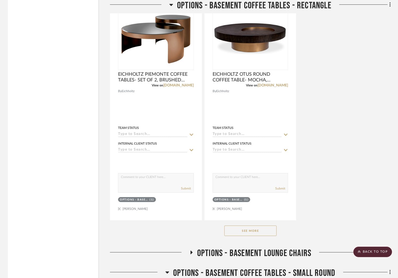
click at [268, 230] on button "See More" at bounding box center [250, 231] width 52 height 10
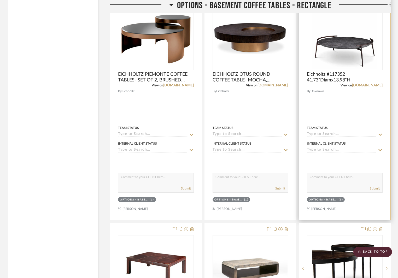
scroll to position [1097, 0]
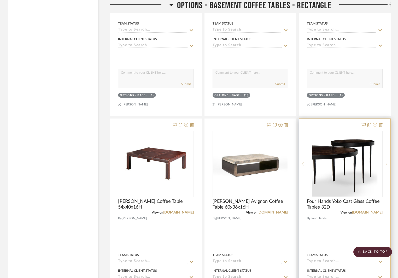
click at [375, 125] on icon at bounding box center [375, 125] width 4 height 4
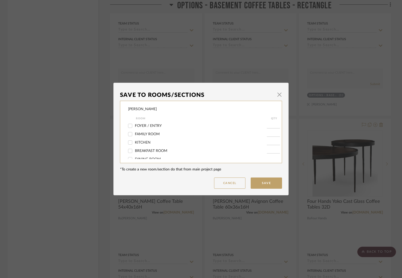
scroll to position [131, 0]
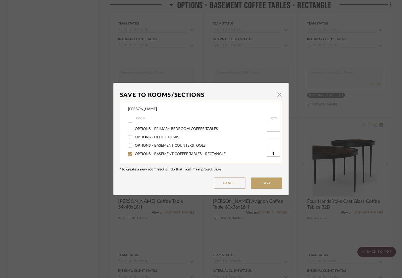
click at [160, 154] on span "OPTIONS - BASEMENT COFFEE TABLES - RECTANGLE" at bounding box center [180, 154] width 91 height 4
click at [134, 154] on input "OPTIONS - BASEMENT COFFEE TABLES - RECTANGLE" at bounding box center [130, 154] width 8 height 8
checkbox input "false"
click at [258, 179] on button "Save" at bounding box center [265, 183] width 31 height 11
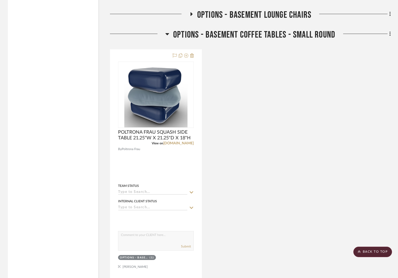
scroll to position [1384, 0]
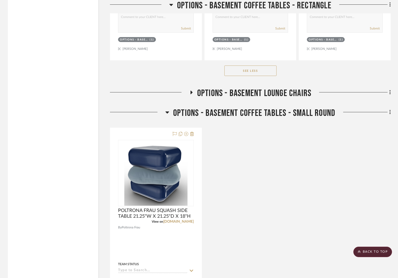
click at [191, 91] on icon at bounding box center [191, 93] width 6 height 4
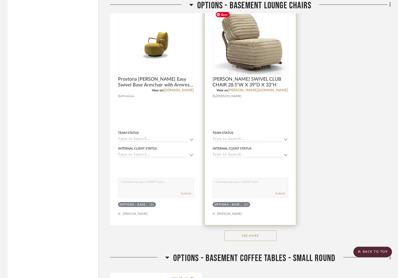
scroll to position [1985, 0]
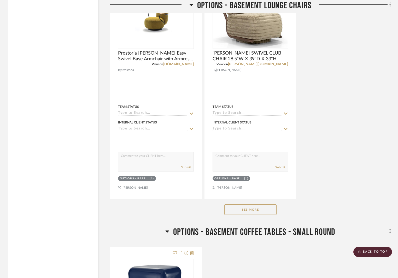
click at [260, 210] on button "See More" at bounding box center [250, 209] width 52 height 10
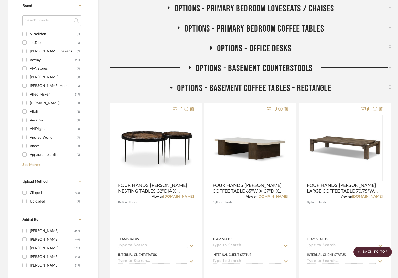
scroll to position [340, 0]
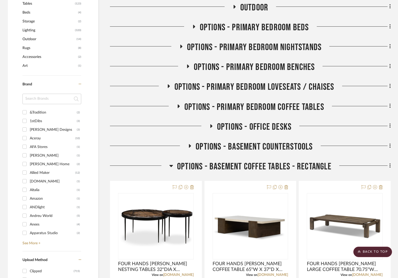
click at [189, 146] on icon at bounding box center [190, 146] width 2 height 4
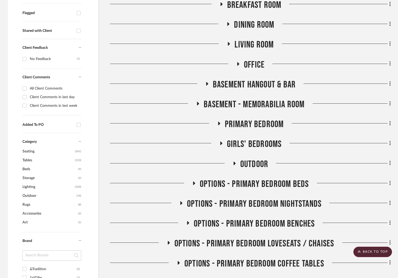
scroll to position [366, 0]
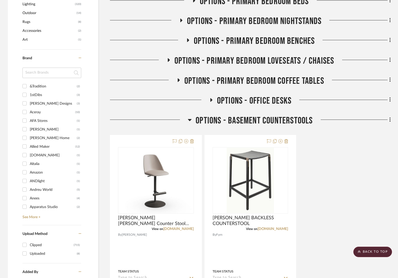
click at [190, 120] on icon at bounding box center [190, 120] width 4 height 2
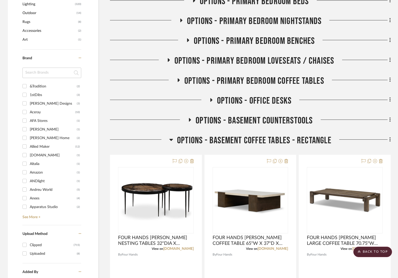
scroll to position [444, 0]
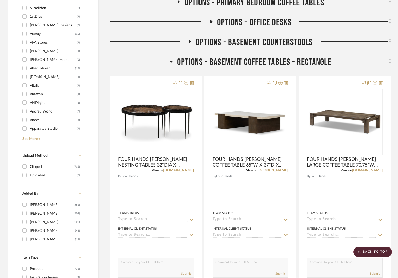
click at [172, 60] on icon at bounding box center [171, 61] width 4 height 6
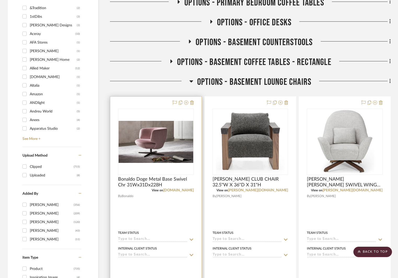
scroll to position [496, 0]
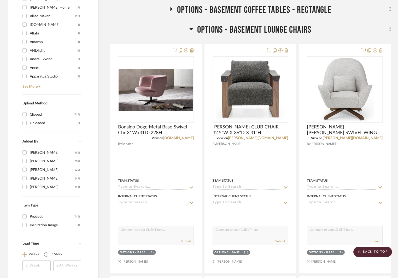
click at [195, 31] on h3 "OPTIONS - BASEMENT LOUNGE CHAIRS" at bounding box center [250, 29] width 122 height 11
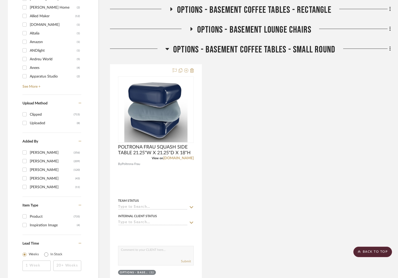
click at [168, 47] on icon at bounding box center [167, 49] width 4 height 6
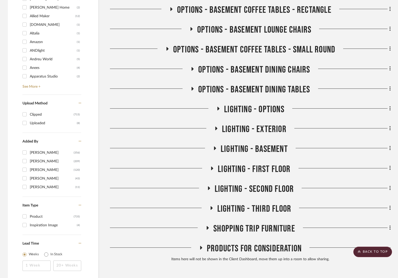
click at [193, 87] on icon at bounding box center [192, 89] width 6 height 4
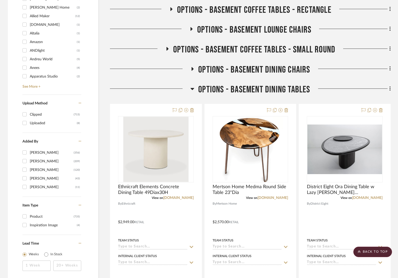
click at [193, 90] on icon at bounding box center [192, 89] width 4 height 6
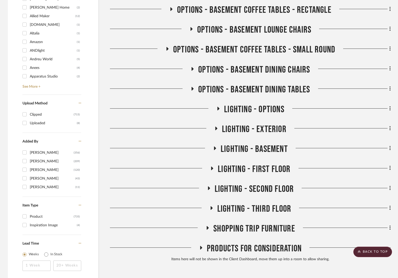
click at [192, 69] on icon at bounding box center [193, 69] width 2 height 4
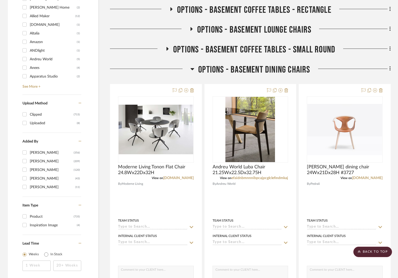
click at [193, 69] on icon at bounding box center [193, 69] width 4 height 2
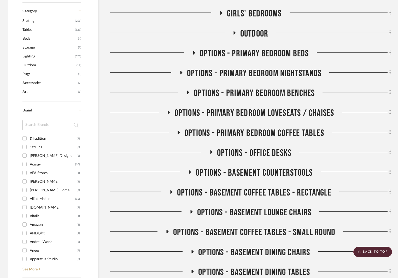
scroll to position [287, 0]
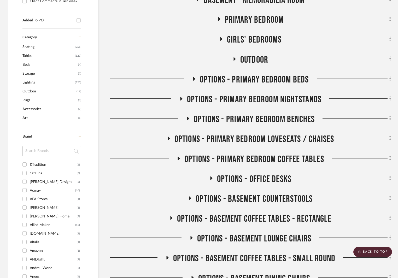
click at [194, 79] on icon at bounding box center [194, 79] width 2 height 4
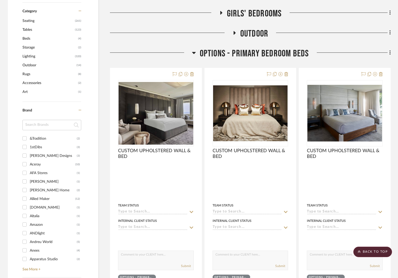
scroll to position [235, 0]
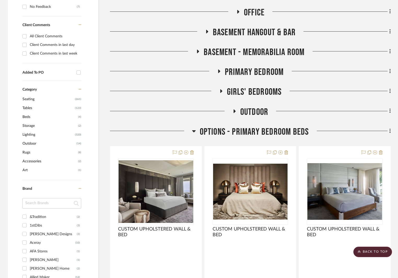
click at [194, 131] on icon at bounding box center [194, 131] width 4 height 2
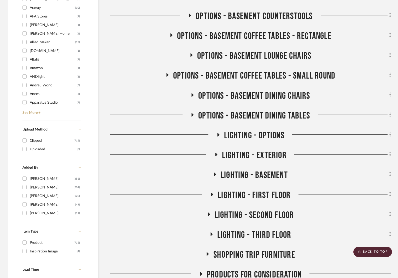
scroll to position [444, 0]
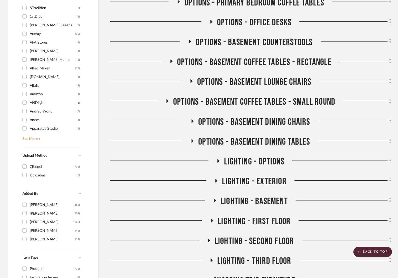
click at [170, 100] on h3 "OPTIONS - BASEMENT COFFEE TABLES - SMALL ROUND" at bounding box center [250, 101] width 170 height 11
